Goal: Task Accomplishment & Management: Manage account settings

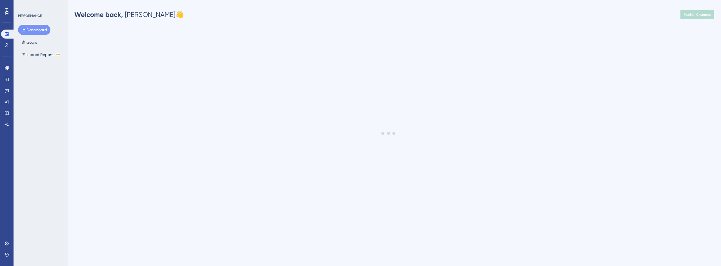
click at [45, 79] on div "PERFORMANCE Dashboard Goals Impact Reports BETA" at bounding box center [41, 133] width 54 height 266
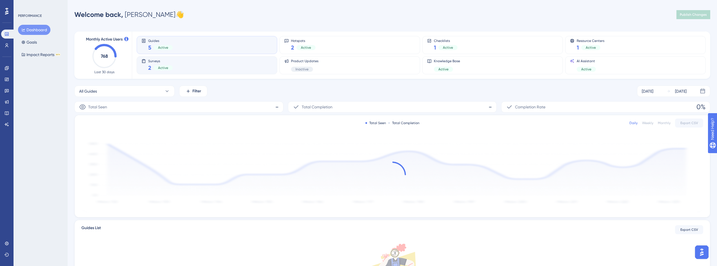
click at [194, 65] on div "Surveys 2 Active" at bounding box center [206, 65] width 131 height 13
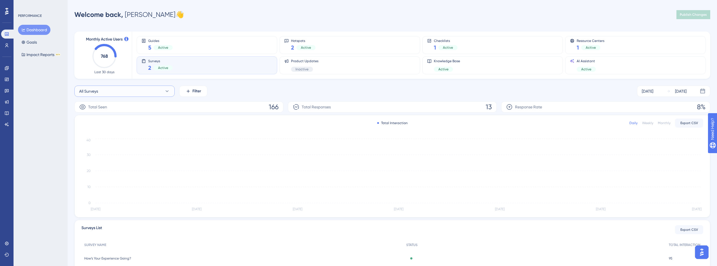
click at [120, 91] on button "All Surveys" at bounding box center [124, 91] width 100 height 11
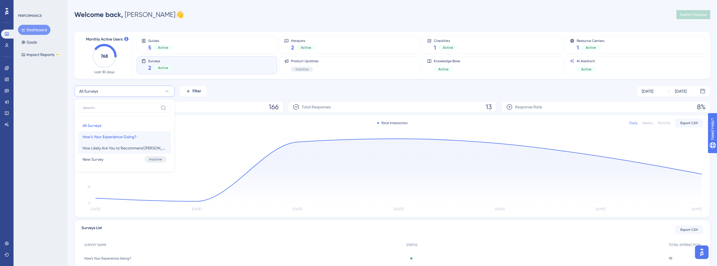
drag, startPoint x: 129, startPoint y: 139, endPoint x: 128, endPoint y: 147, distance: 7.1
click at [128, 147] on div "All Surveys All Surveys How’s Your Experience Going? How’s Your Experience Goin…" at bounding box center [124, 142] width 93 height 45
drag, startPoint x: 123, startPoint y: 136, endPoint x: 123, endPoint y: 145, distance: 9.0
click at [123, 145] on div "All Surveys All Surveys How’s Your Experience Going? How’s Your Experience Goin…" at bounding box center [124, 142] width 93 height 45
click at [123, 145] on span "How Likely Are You to Recommend [PERSON_NAME]?" at bounding box center [125, 148] width 84 height 7
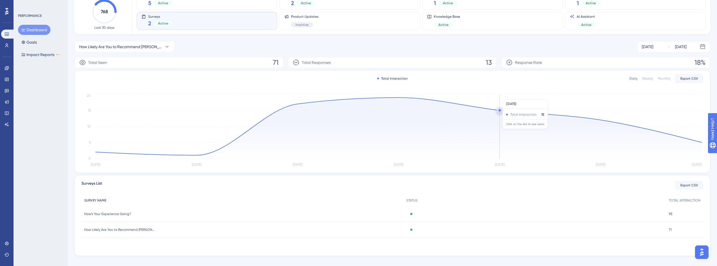
scroll to position [52, 0]
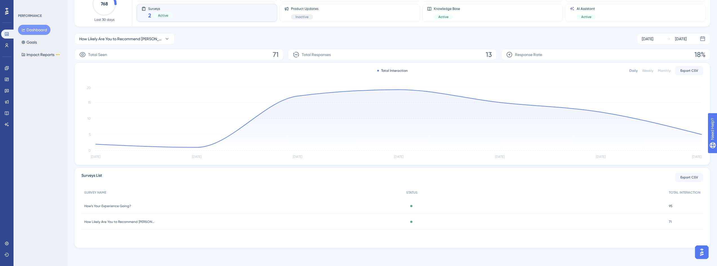
click at [127, 223] on span "How Likely Are You to Recommend [PERSON_NAME]?" at bounding box center [119, 222] width 70 height 5
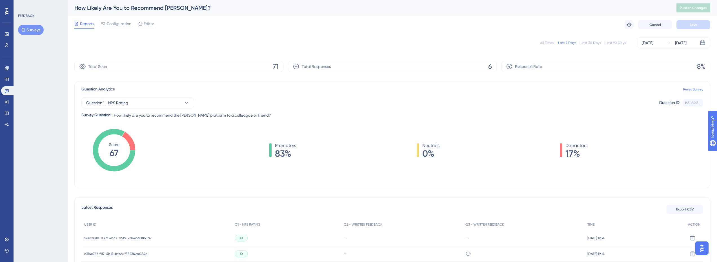
click at [617, 45] on div "Last 90 Days" at bounding box center [615, 43] width 20 height 5
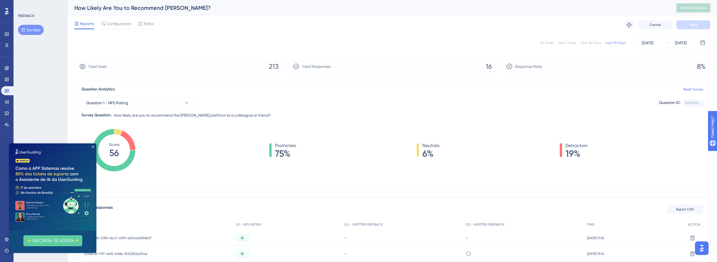
click at [571, 42] on div "Last 7 Days" at bounding box center [567, 43] width 18 height 5
click at [93, 146] on icon "Close Preview" at bounding box center [93, 147] width 2 height 2
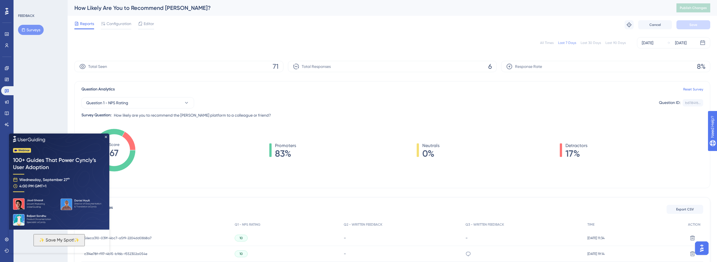
click at [105, 136] on img at bounding box center [59, 180] width 100 height 97
click at [106, 136] on icon "Close Preview" at bounding box center [106, 137] width 2 height 2
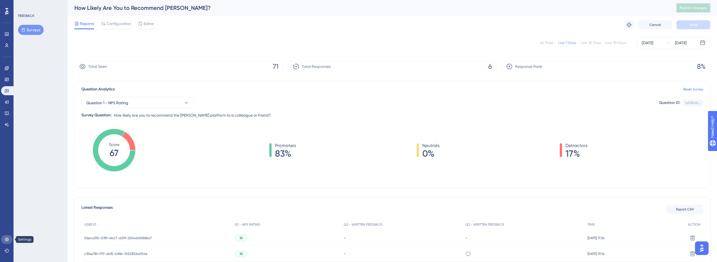
click at [6, 240] on icon at bounding box center [7, 239] width 5 height 5
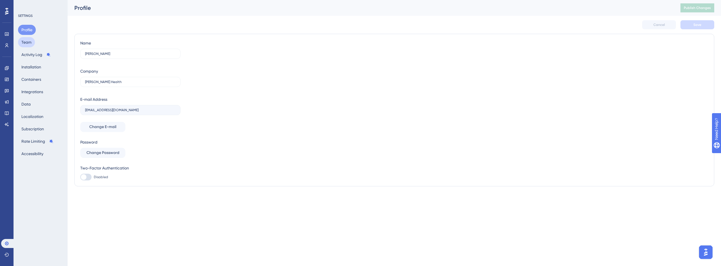
click at [25, 42] on button "Team" at bounding box center [26, 42] width 17 height 10
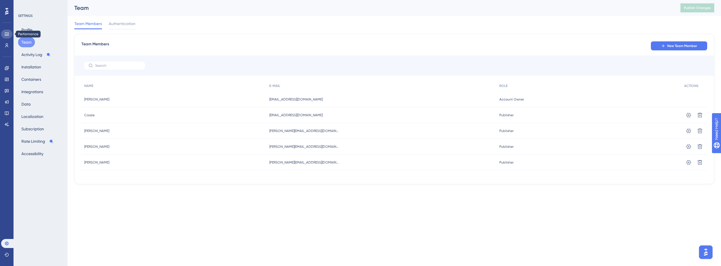
click at [6, 35] on icon at bounding box center [7, 34] width 5 height 5
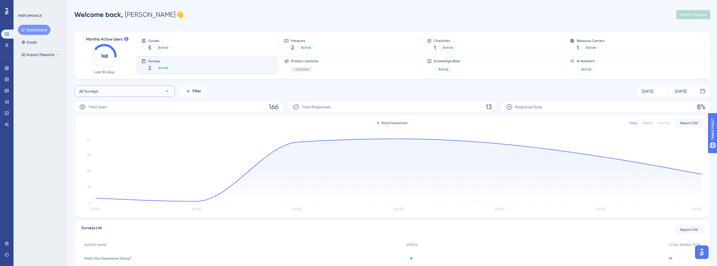
click at [134, 89] on button "All Surveys" at bounding box center [124, 91] width 100 height 11
click at [116, 149] on span "How Likely Are You to Recommend [PERSON_NAME]?" at bounding box center [125, 148] width 84 height 7
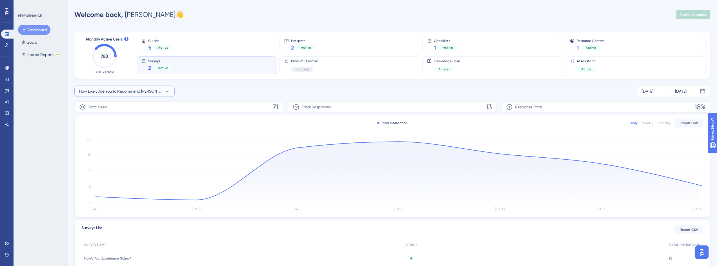
click at [152, 88] on span "How Likely Are You to Recommend [PERSON_NAME]?" at bounding box center [120, 91] width 83 height 7
click at [221, 91] on div "How Likely Are You to Recommend [PERSON_NAME]? All Surveys All Surveys How’s Yo…" at bounding box center [392, 91] width 636 height 11
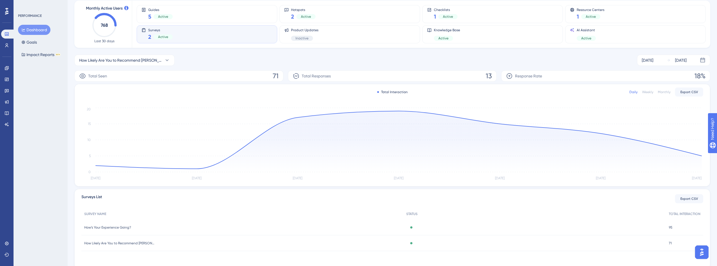
scroll to position [52, 0]
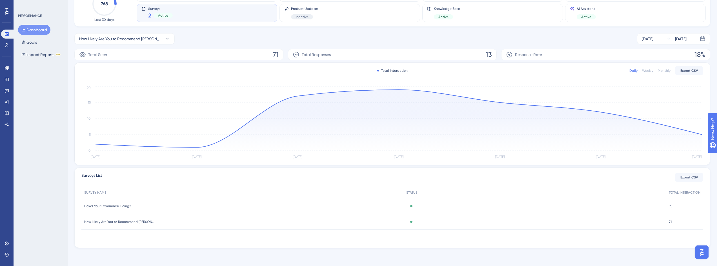
click at [116, 224] on span "How Likely Are You to Recommend [PERSON_NAME]?" at bounding box center [119, 222] width 70 height 5
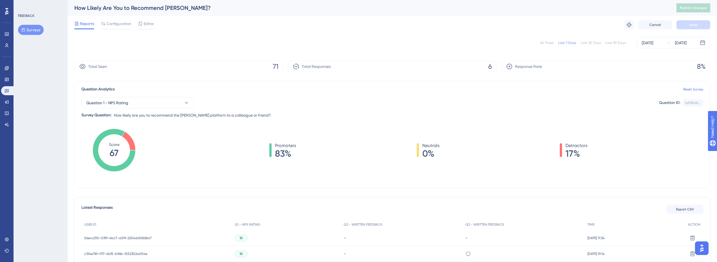
click at [621, 43] on div "Last 90 Days" at bounding box center [615, 43] width 20 height 5
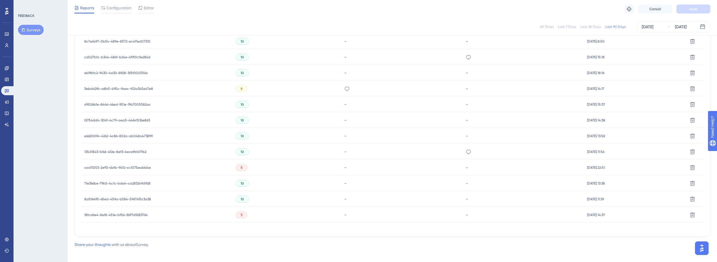
scroll to position [261, 0]
click at [131, 209] on span "18fcd6e4-8ef8-451e-bf56-3697d9283764" at bounding box center [115, 211] width 63 height 5
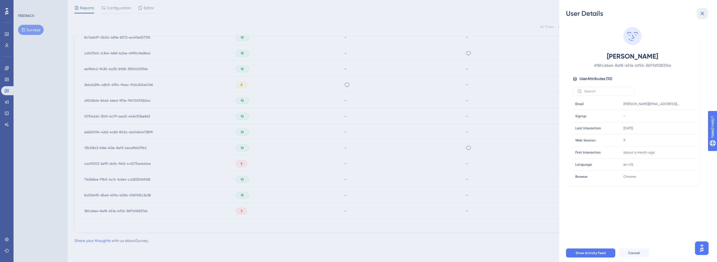
click at [705, 12] on icon at bounding box center [702, 13] width 7 height 7
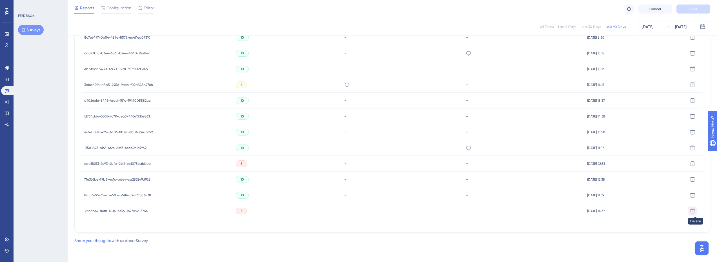
click at [693, 214] on button at bounding box center [692, 211] width 9 height 9
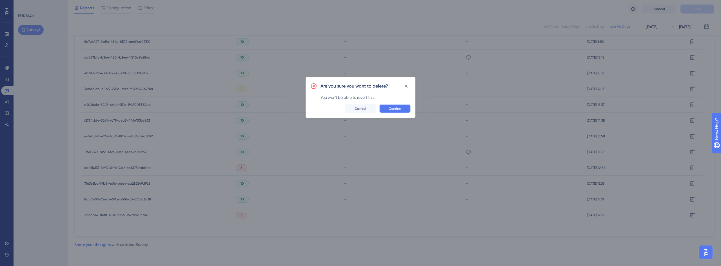
click at [400, 112] on button "Confirm" at bounding box center [395, 108] width 32 height 9
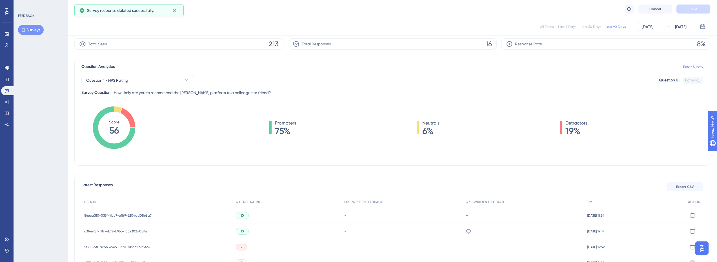
scroll to position [0, 0]
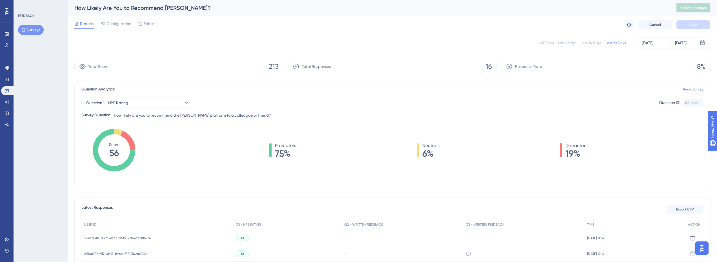
click at [600, 39] on div "All Times Last 7 Days Last 30 Days Last 90 Days [DATE] [DATE]" at bounding box center [392, 42] width 636 height 11
click at [595, 40] on div "All Times Last 7 Days Last 30 Days Last 90 Days [DATE] [DATE]" at bounding box center [392, 42] width 636 height 11
click at [598, 43] on div "Last 30 Days" at bounding box center [591, 43] width 20 height 5
click at [617, 43] on div "Last 90 Days" at bounding box center [615, 43] width 20 height 5
click at [593, 44] on div "Last 30 Days" at bounding box center [591, 43] width 20 height 5
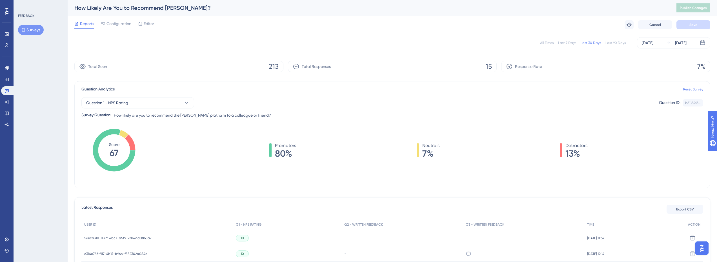
click at [568, 43] on div "Last 7 Days" at bounding box center [567, 43] width 18 height 5
click at [595, 44] on div "Last 30 Days" at bounding box center [591, 43] width 20 height 5
click at [614, 41] on div "Last 90 Days" at bounding box center [615, 43] width 20 height 5
click at [594, 44] on div "Last 30 Days" at bounding box center [591, 43] width 20 height 5
click at [551, 43] on div "All Times" at bounding box center [547, 43] width 14 height 5
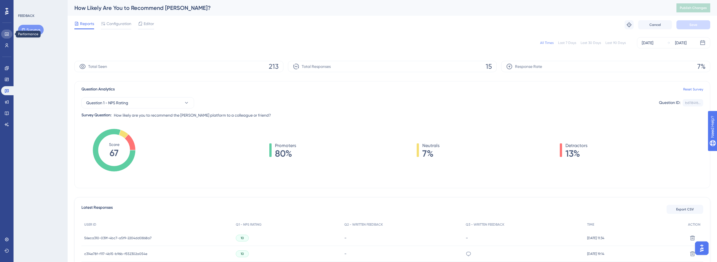
click at [6, 36] on icon at bounding box center [7, 33] width 4 height 3
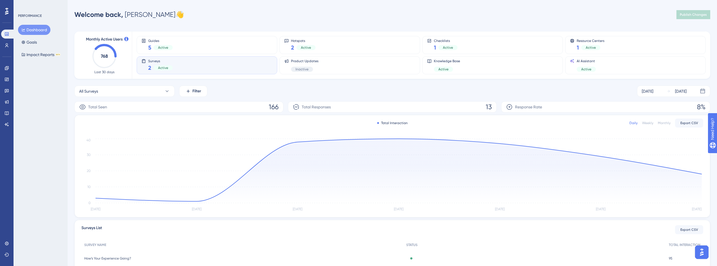
click at [47, 128] on div "PERFORMANCE Dashboard Goals Impact Reports BETA" at bounding box center [41, 133] width 54 height 266
click at [207, 59] on div "Surveys 2 Active" at bounding box center [206, 65] width 131 height 13
click at [133, 92] on button "All Surveys" at bounding box center [124, 91] width 100 height 11
click at [135, 91] on button "All Surveys" at bounding box center [124, 91] width 100 height 11
click at [145, 90] on button "All Surveys" at bounding box center [124, 91] width 100 height 11
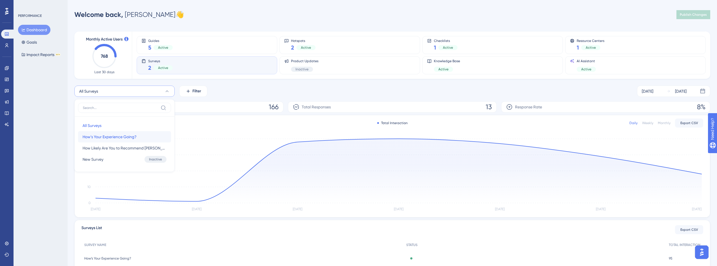
click at [124, 139] on span "How’s Your Experience Going?" at bounding box center [110, 137] width 54 height 7
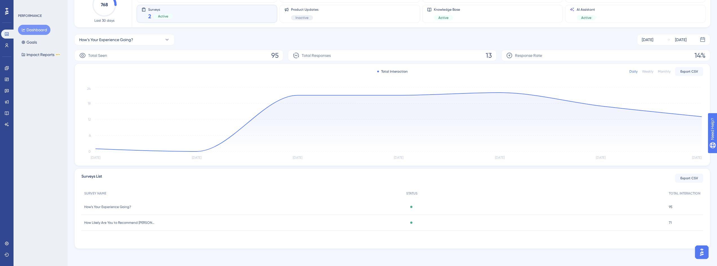
scroll to position [52, 0]
click at [125, 208] on span "How’s Your Experience Going?" at bounding box center [107, 206] width 47 height 5
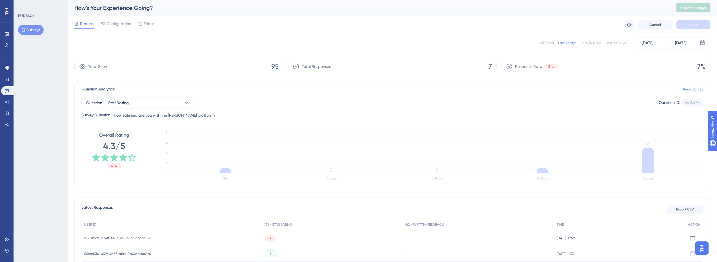
click at [612, 42] on div "Last 90 Days" at bounding box center [615, 43] width 20 height 5
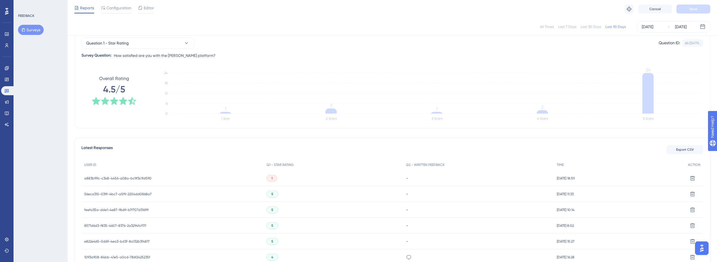
scroll to position [56, 0]
click at [143, 176] on div "a883b99c-c348-4456-a08a-bc9f3c1fd590 a883b99c-c348-4456-a08a-bc9f3c1fd590" at bounding box center [117, 180] width 67 height 16
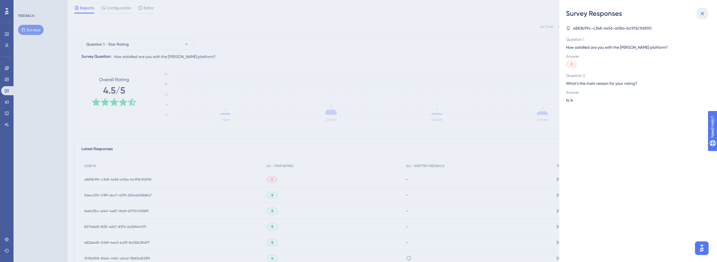
click at [699, 10] on button at bounding box center [702, 13] width 11 height 11
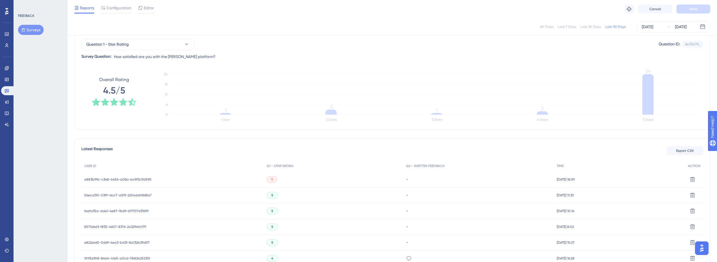
click at [141, 180] on span "a883b99c-c348-4456-a08a-bc9f3c1fd590" at bounding box center [117, 179] width 67 height 5
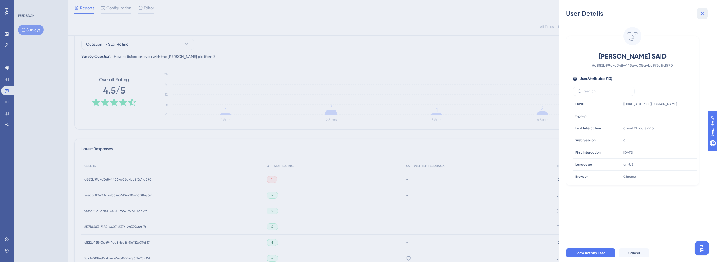
click at [697, 16] on button at bounding box center [702, 13] width 11 height 11
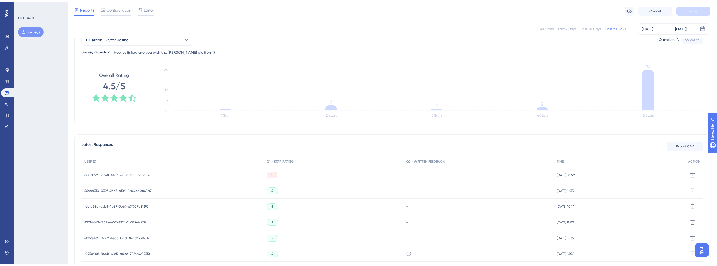
scroll to position [0, 0]
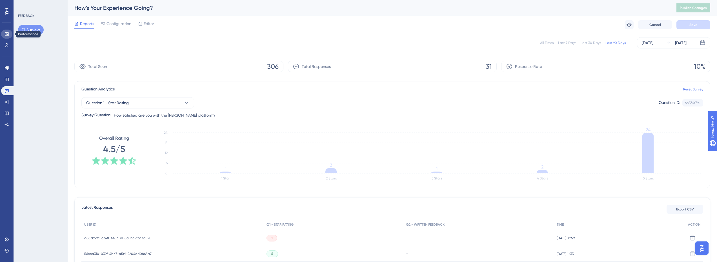
click at [11, 32] on link at bounding box center [6, 34] width 11 height 9
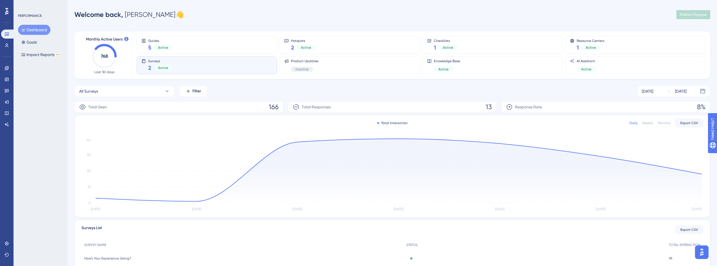
click at [8, 63] on div "Engagement Widgets Feedback Product Updates Knowledge Base AI Assistant" at bounding box center [6, 89] width 11 height 79
click at [12, 31] on link at bounding box center [8, 34] width 14 height 9
click at [7, 41] on link at bounding box center [6, 45] width 11 height 9
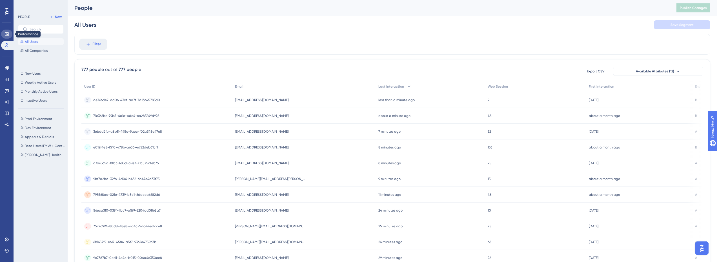
click at [6, 36] on icon at bounding box center [7, 34] width 5 height 5
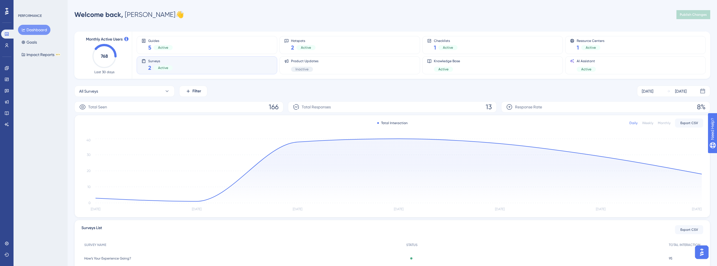
click at [187, 66] on div "Surveys 2 Active" at bounding box center [206, 65] width 131 height 13
click at [163, 93] on button "All Surveys" at bounding box center [124, 91] width 100 height 11
click at [129, 136] on span "How’s Your Experience Going?" at bounding box center [110, 137] width 54 height 7
click at [155, 89] on button "How’s Your Experience Going?" at bounding box center [124, 91] width 100 height 11
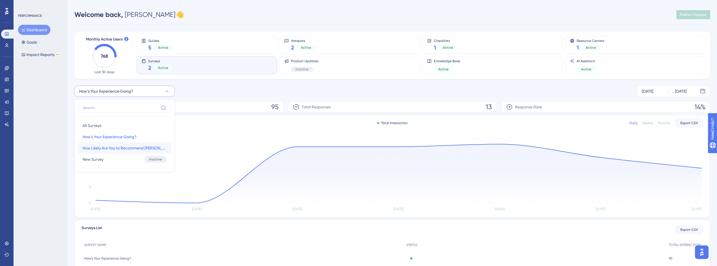
click at [115, 152] on button "How Likely Are You to Recommend [PERSON_NAME]? How Likely Are You to Recommend …" at bounding box center [124, 148] width 93 height 11
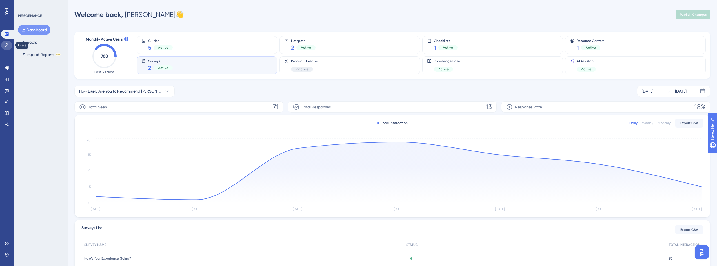
click at [4, 44] on link at bounding box center [6, 45] width 11 height 9
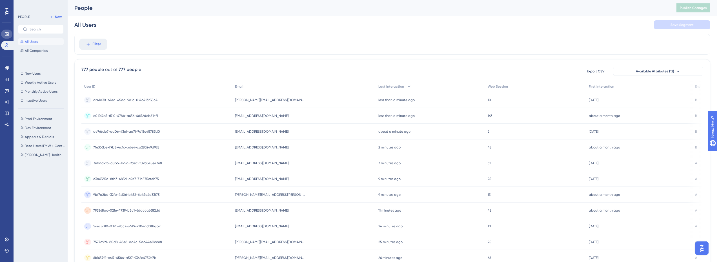
click at [6, 33] on icon at bounding box center [7, 34] width 5 height 5
